Goal: Task Accomplishment & Management: Manage account settings

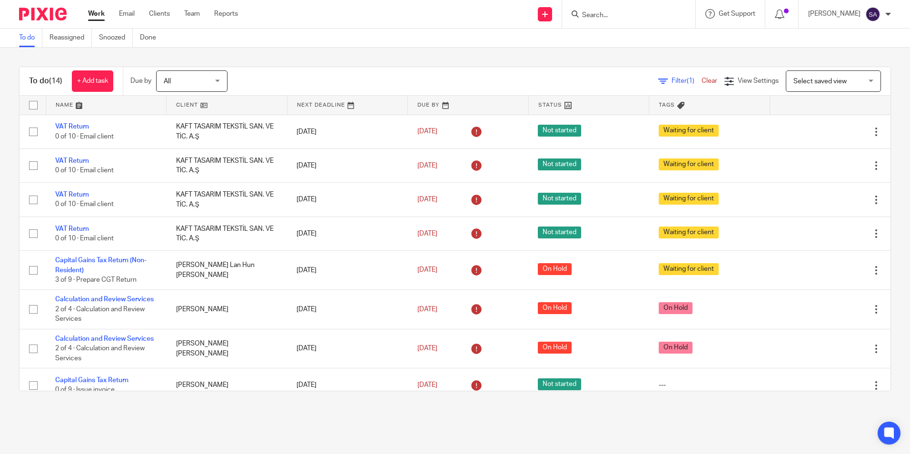
click at [624, 14] on input "Search" at bounding box center [624, 15] width 86 height 9
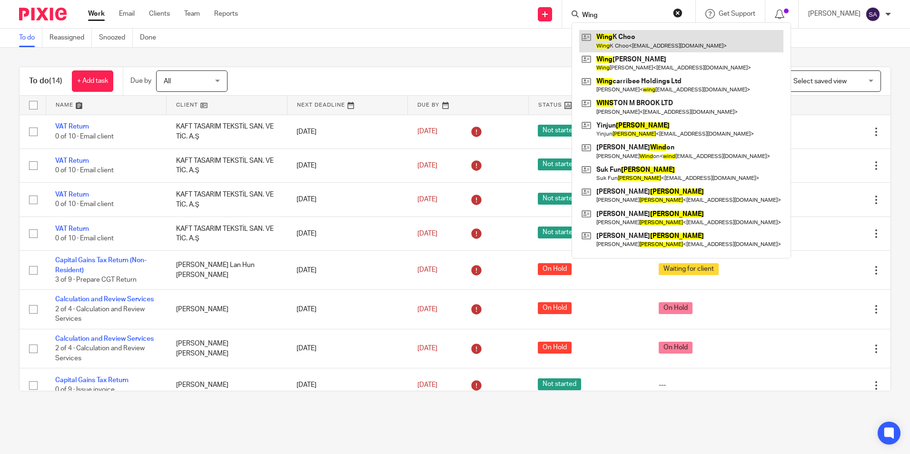
type input "Wing"
click at [639, 43] on link at bounding box center [681, 41] width 204 height 22
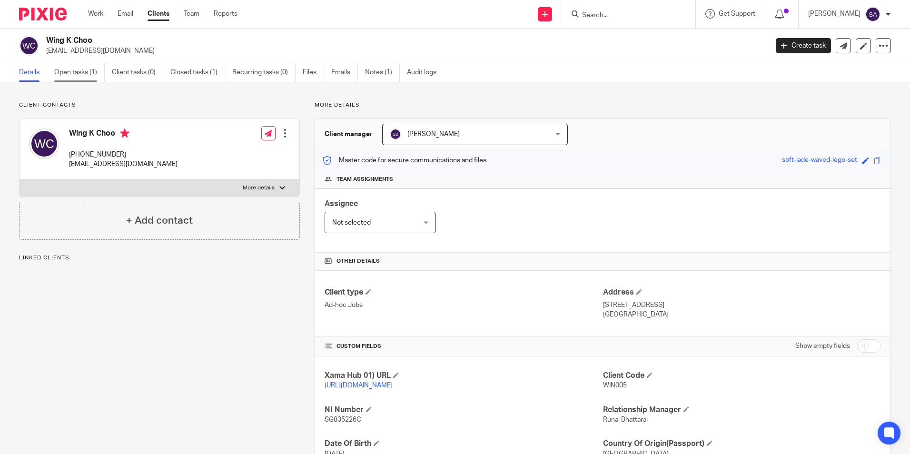
click at [68, 69] on link "Open tasks (1)" at bounding box center [79, 72] width 50 height 19
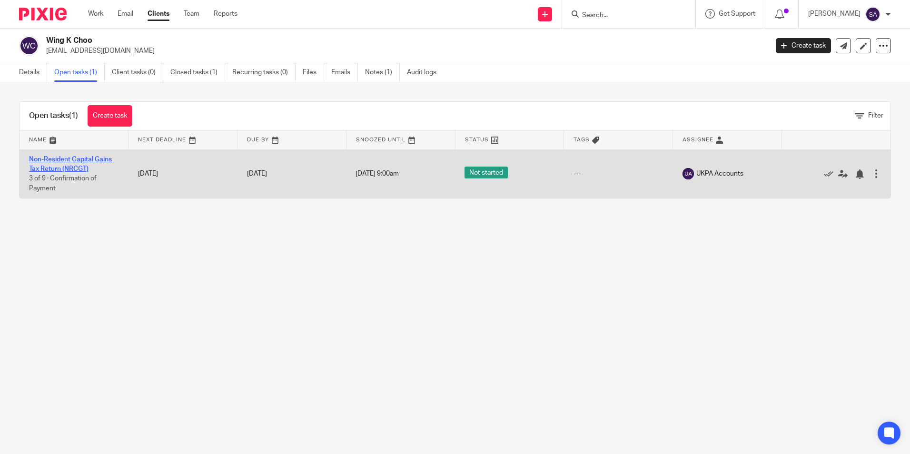
drag, startPoint x: 71, startPoint y: 166, endPoint x: 67, endPoint y: 171, distance: 6.5
click at [70, 166] on link "Non-Resident Capital Gains Tax Return (NRCGT)" at bounding box center [70, 164] width 83 height 16
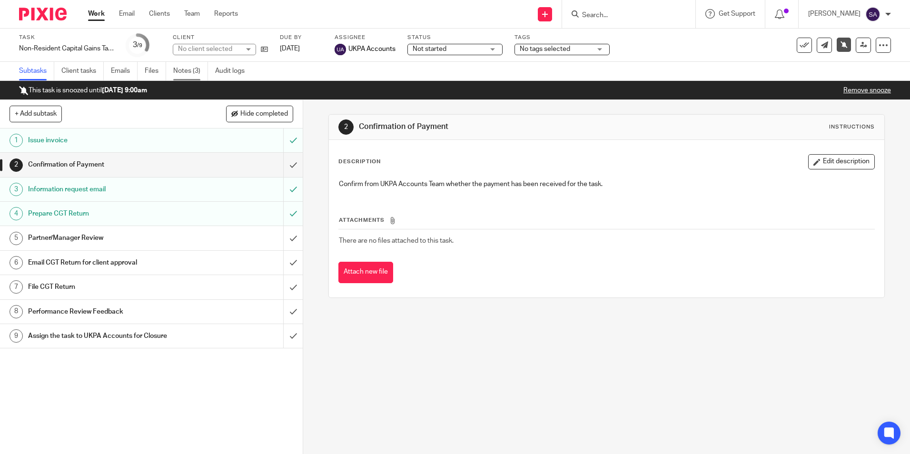
click at [190, 72] on link "Notes (3)" at bounding box center [190, 71] width 35 height 19
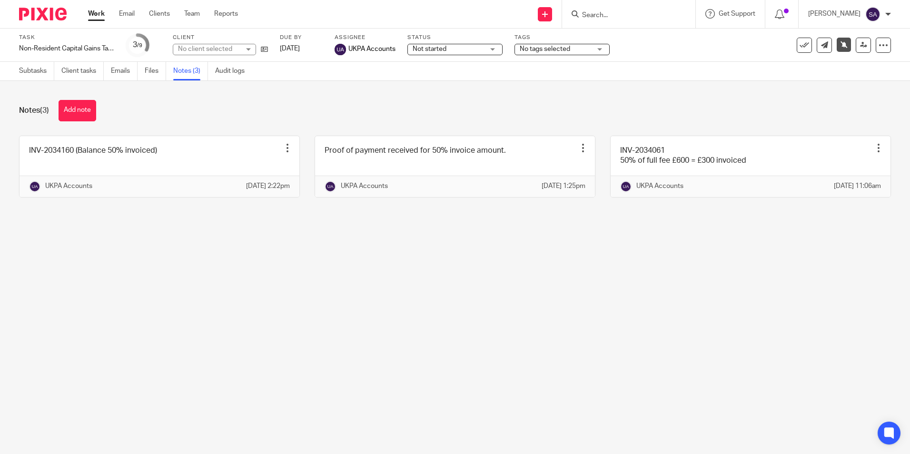
click at [96, 19] on link "Work" at bounding box center [96, 14] width 17 height 10
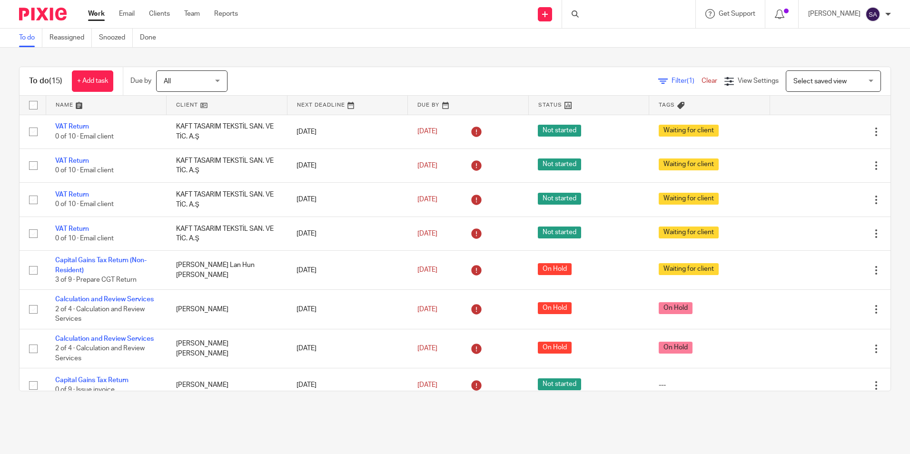
scroll to position [299, 0]
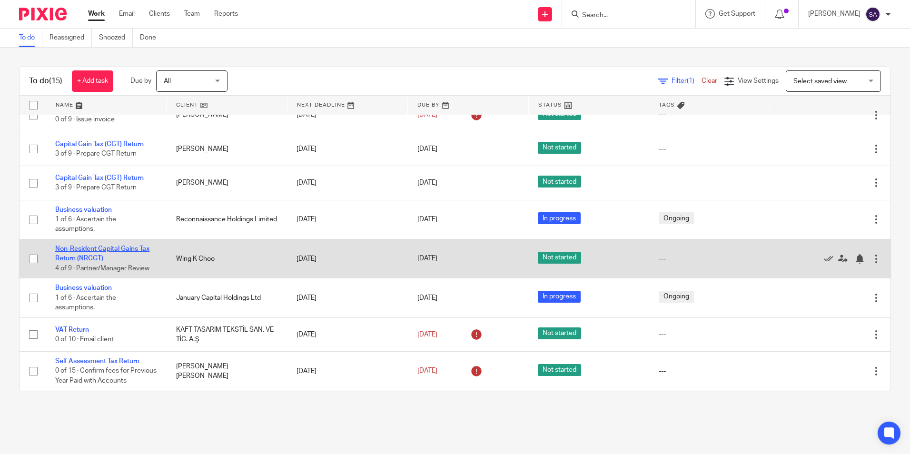
click at [81, 246] on link "Non-Resident Capital Gains Tax Return (NRCGT)" at bounding box center [102, 254] width 94 height 16
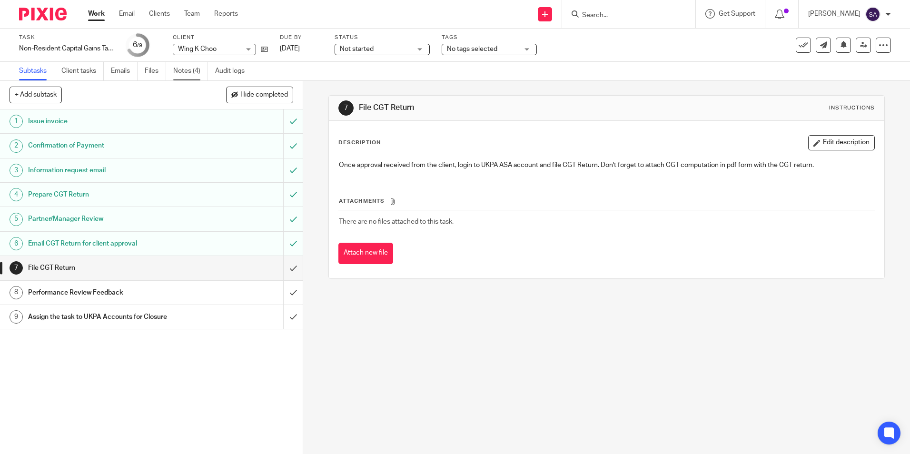
click at [187, 68] on link "Notes (4)" at bounding box center [190, 71] width 35 height 19
click at [322, 197] on div "7 File CGT Return Instructions Description Edit description Once approval recei…" at bounding box center [606, 267] width 607 height 373
click at [322, 95] on div "7 File CGT Return Instructions Description Edit description Once approval recei…" at bounding box center [606, 267] width 607 height 373
click at [100, 18] on link "Work" at bounding box center [96, 14] width 17 height 10
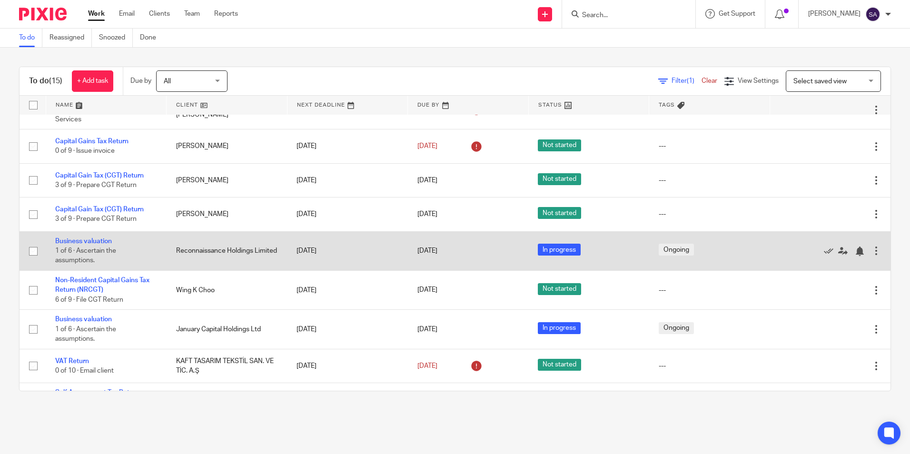
scroll to position [299, 0]
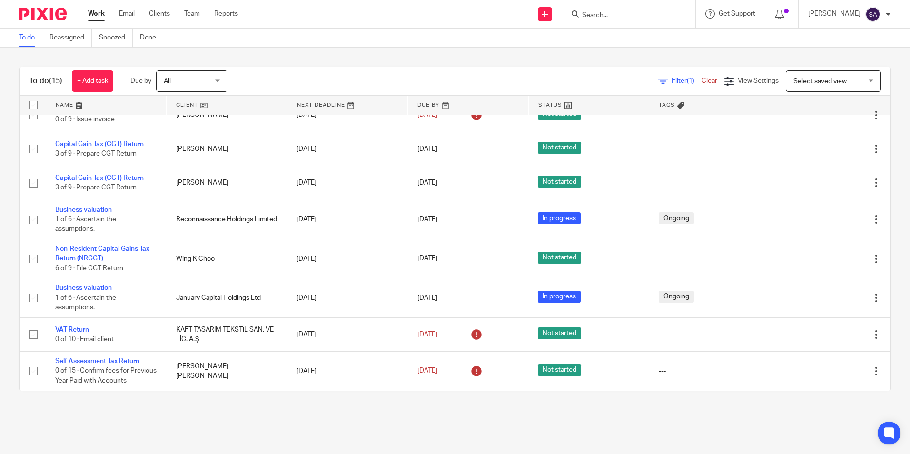
click at [619, 16] on input "Search" at bounding box center [624, 15] width 86 height 9
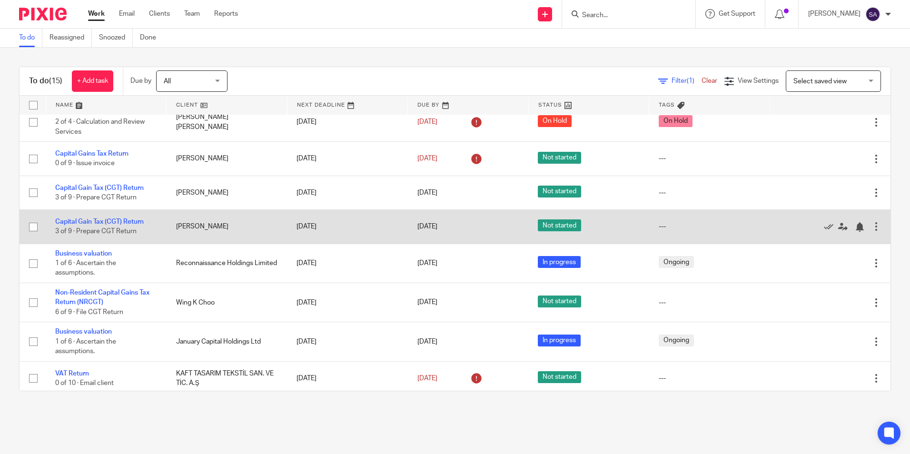
scroll to position [204, 0]
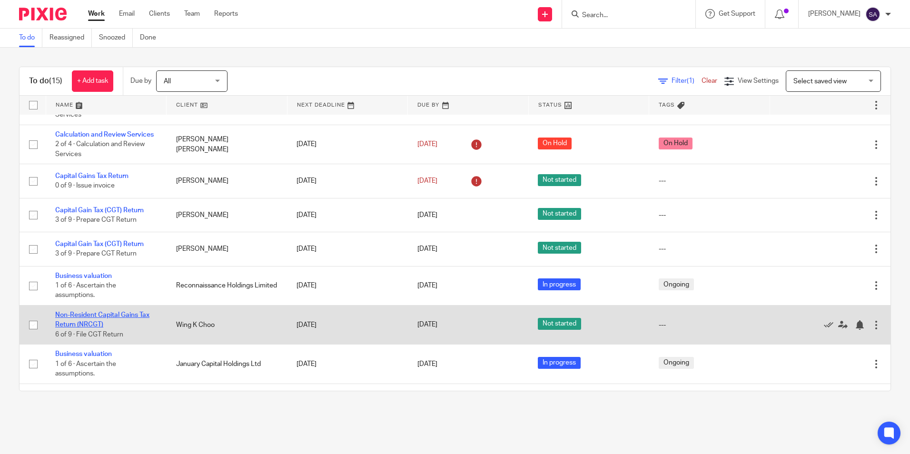
drag, startPoint x: 89, startPoint y: 341, endPoint x: 100, endPoint y: 341, distance: 11.4
click at [89, 328] on link "Non-Resident Capital Gains Tax Return (NRCGT)" at bounding box center [102, 320] width 94 height 16
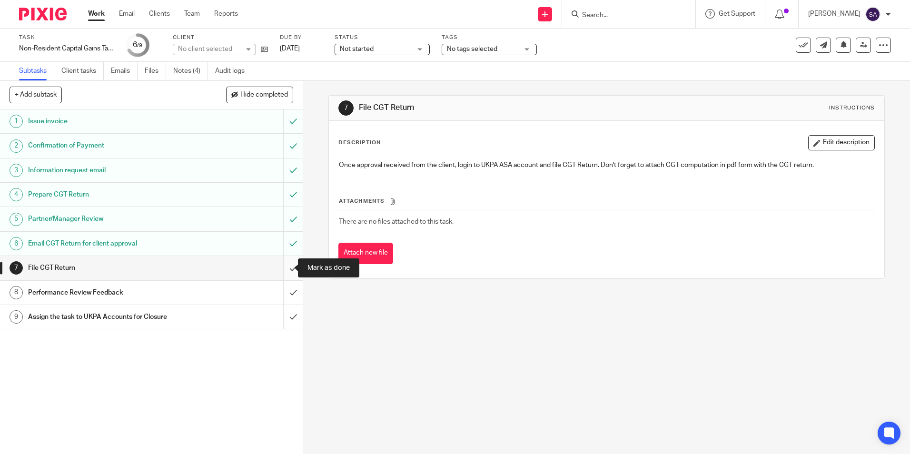
click at [283, 268] on input "submit" at bounding box center [151, 268] width 303 height 24
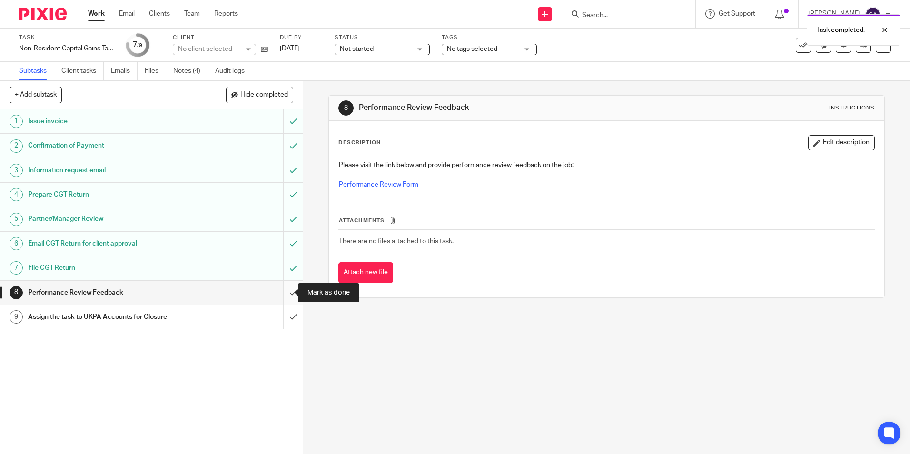
click at [284, 291] on input "submit" at bounding box center [151, 293] width 303 height 24
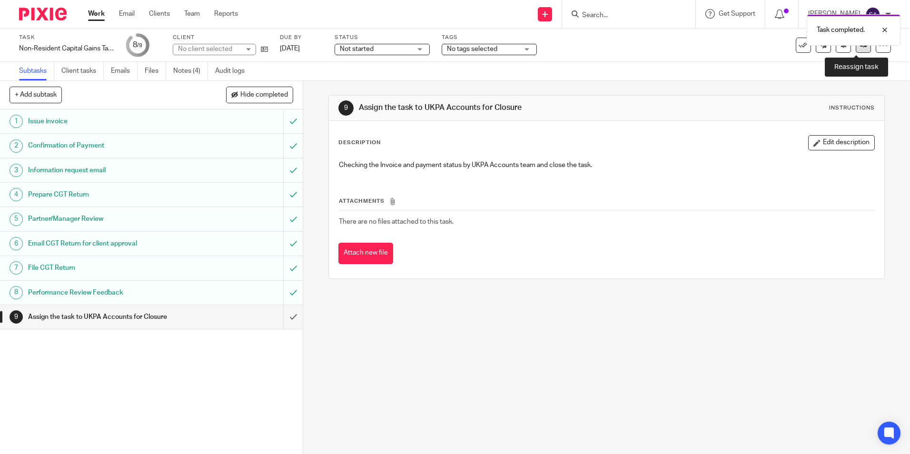
click at [857, 49] on link at bounding box center [863, 45] width 15 height 15
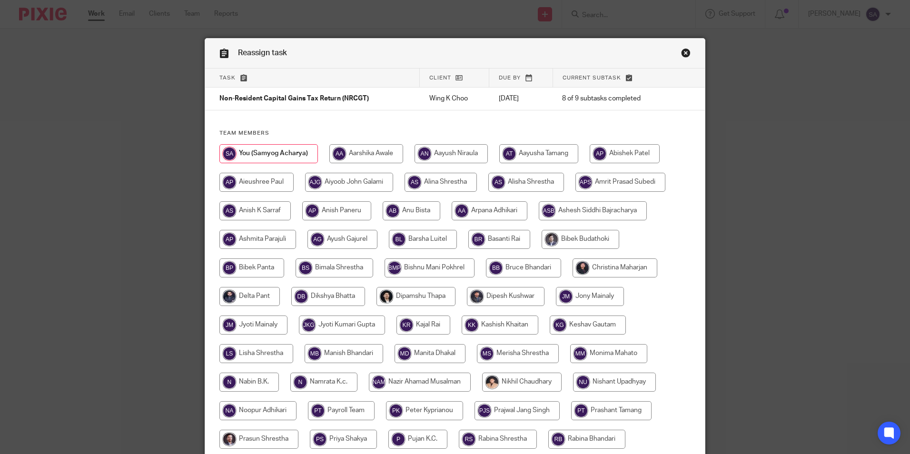
scroll to position [254, 0]
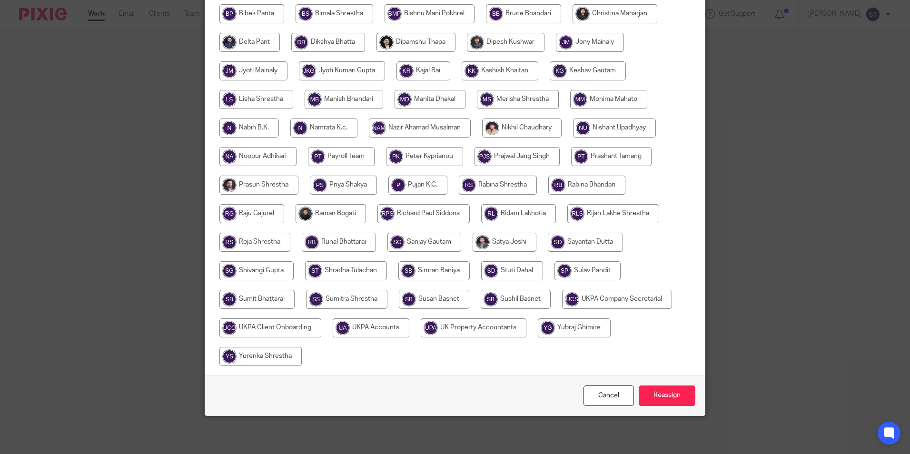
click at [370, 328] on input "radio" at bounding box center [371, 327] width 77 height 19
radio input "true"
click at [652, 394] on input "Reassign" at bounding box center [667, 395] width 57 height 20
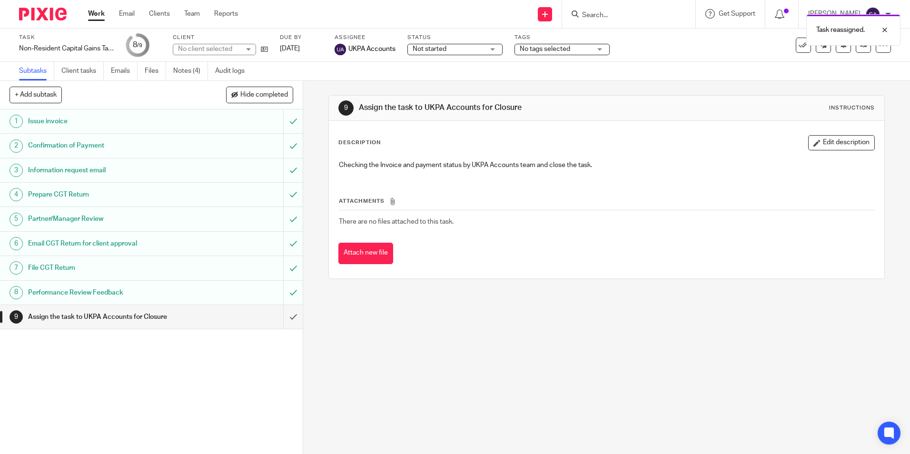
click at [94, 15] on link "Work" at bounding box center [96, 14] width 17 height 10
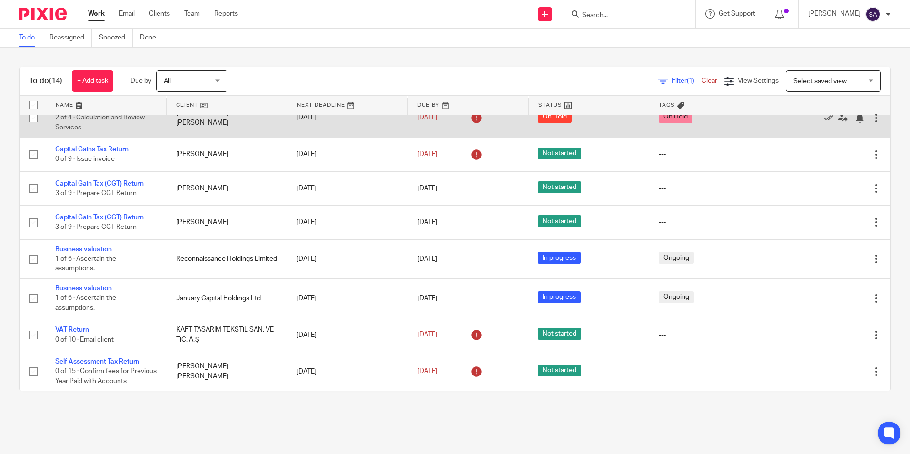
scroll to position [260, 0]
